Goal: Task Accomplishment & Management: Use online tool/utility

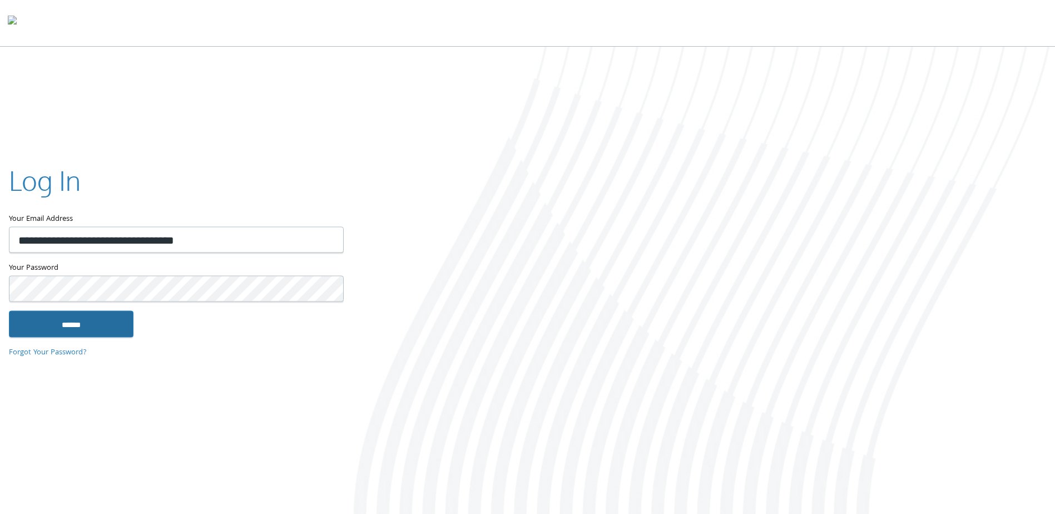
click at [70, 323] on input "******" at bounding box center [71, 324] width 125 height 27
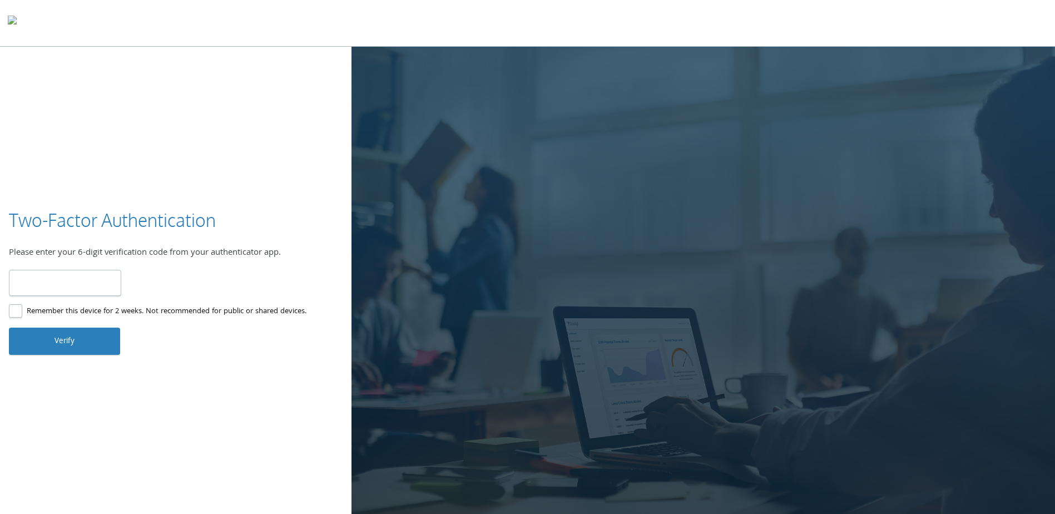
click at [65, 292] on input "number" at bounding box center [65, 283] width 112 height 26
type input "******"
click at [51, 341] on button "Verify" at bounding box center [64, 341] width 111 height 27
